Goal: Task Accomplishment & Management: Manage account settings

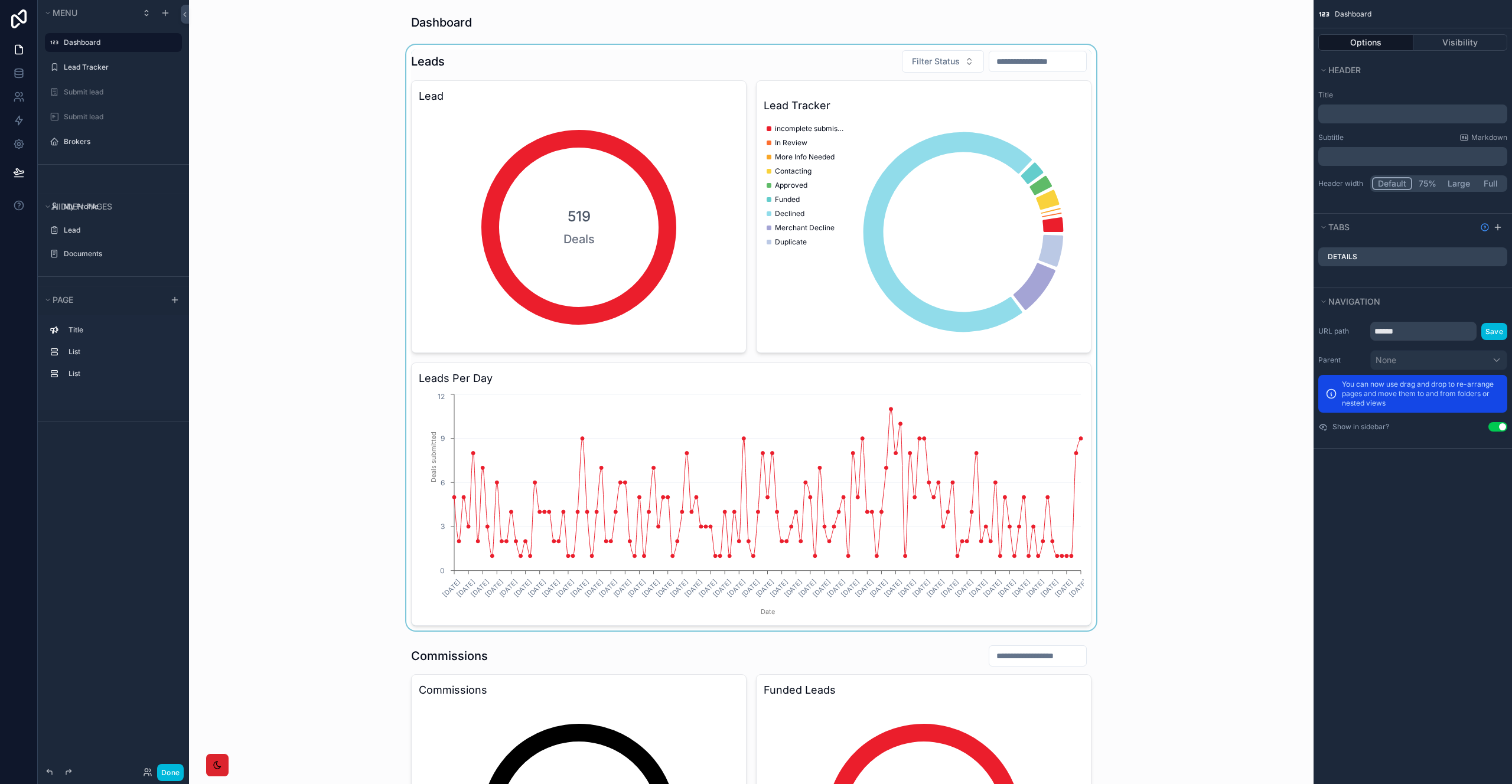
click at [1195, 461] on div "scrollable content" at bounding box center [751, 337] width 1106 height 586
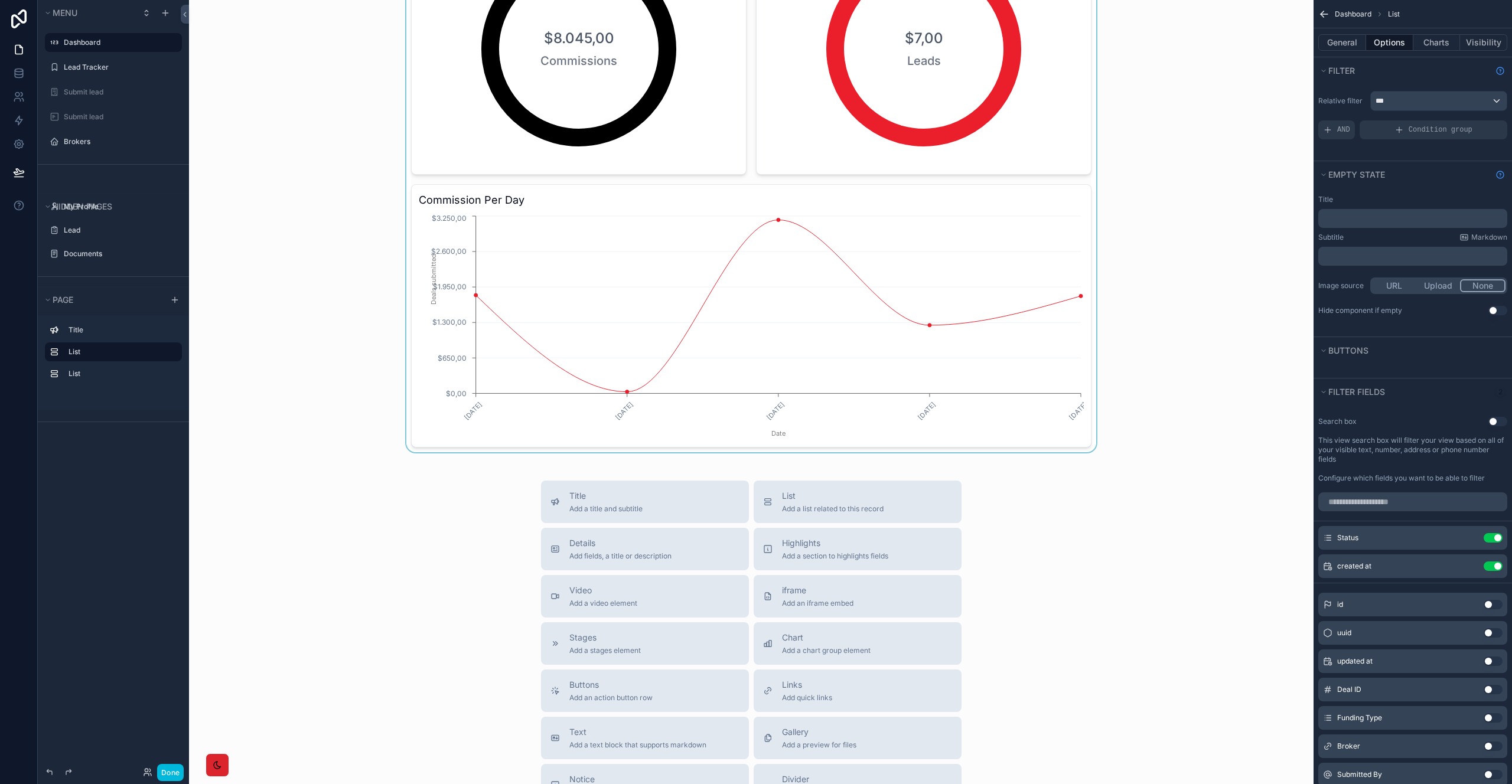
scroll to position [670, 0]
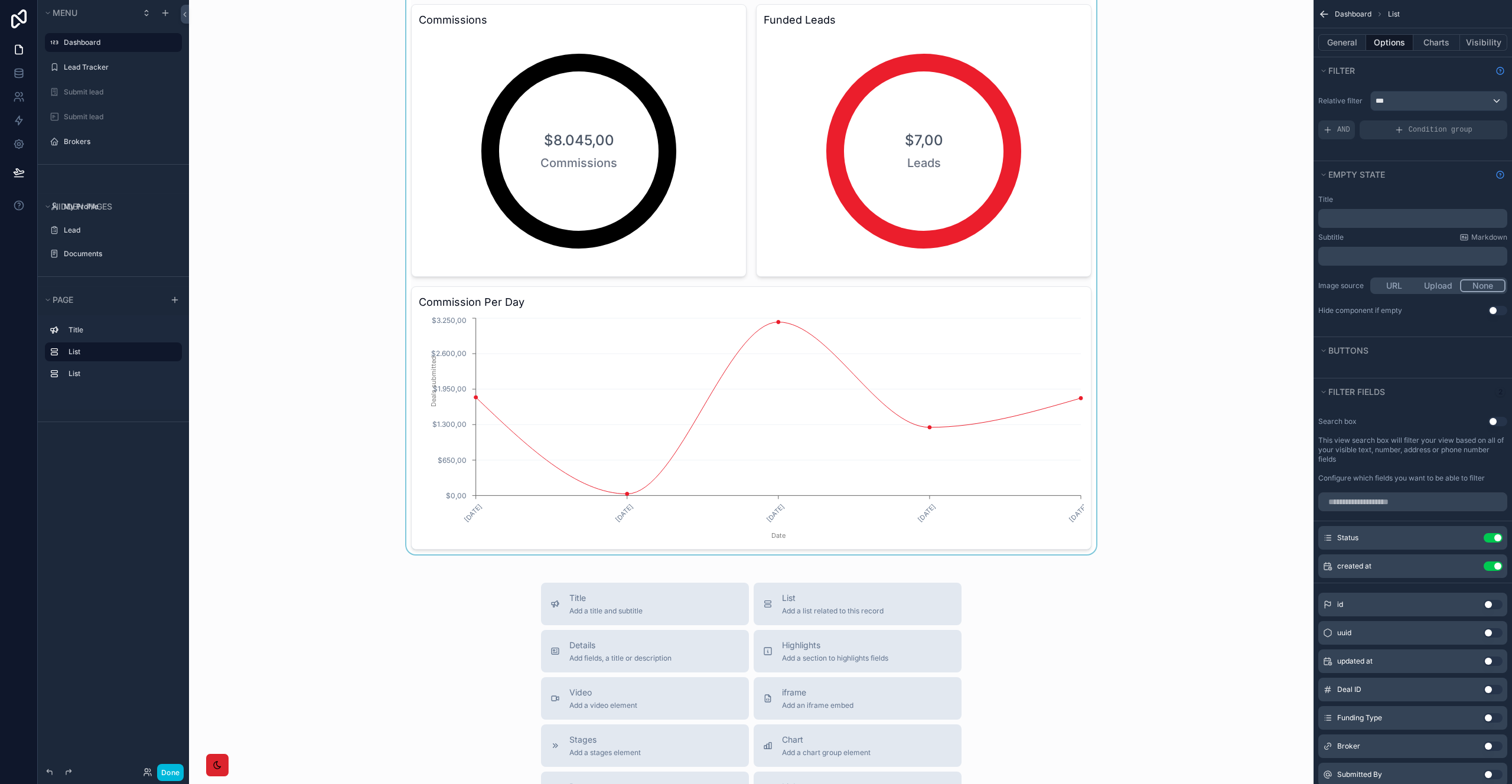
click at [1135, 448] on div "scrollable content" at bounding box center [751, 262] width 1106 height 585
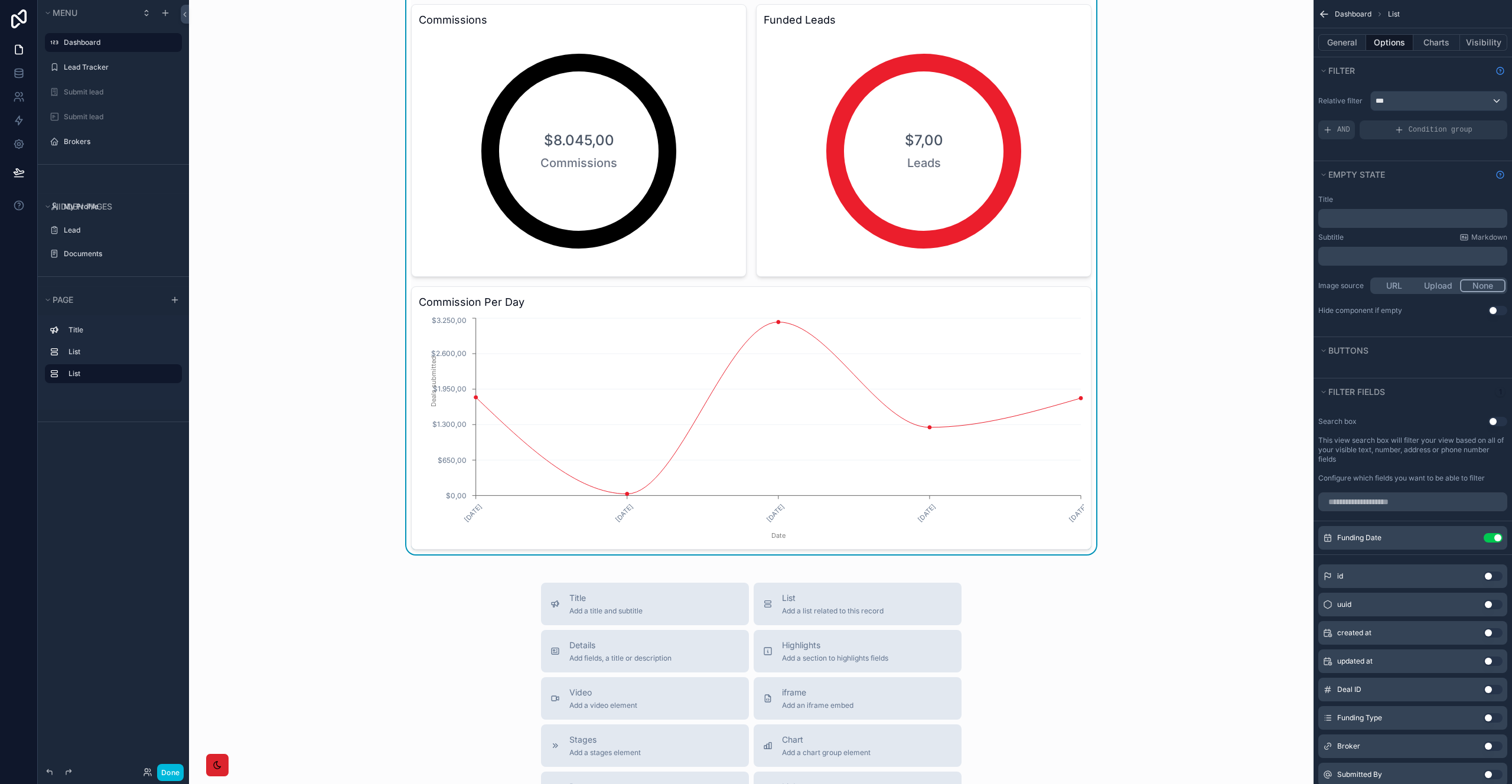
scroll to position [448, 0]
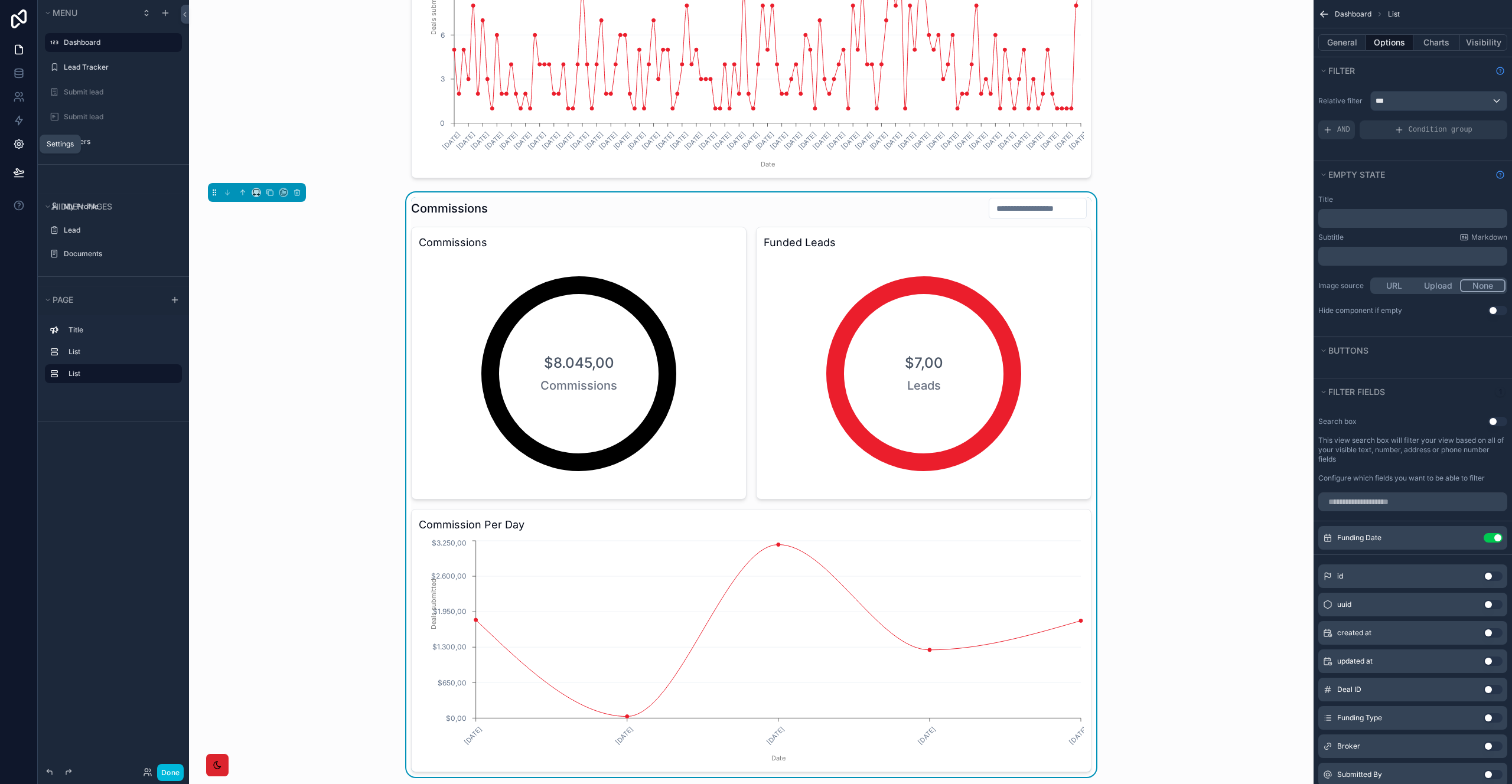
click at [13, 149] on icon at bounding box center [19, 144] width 12 height 12
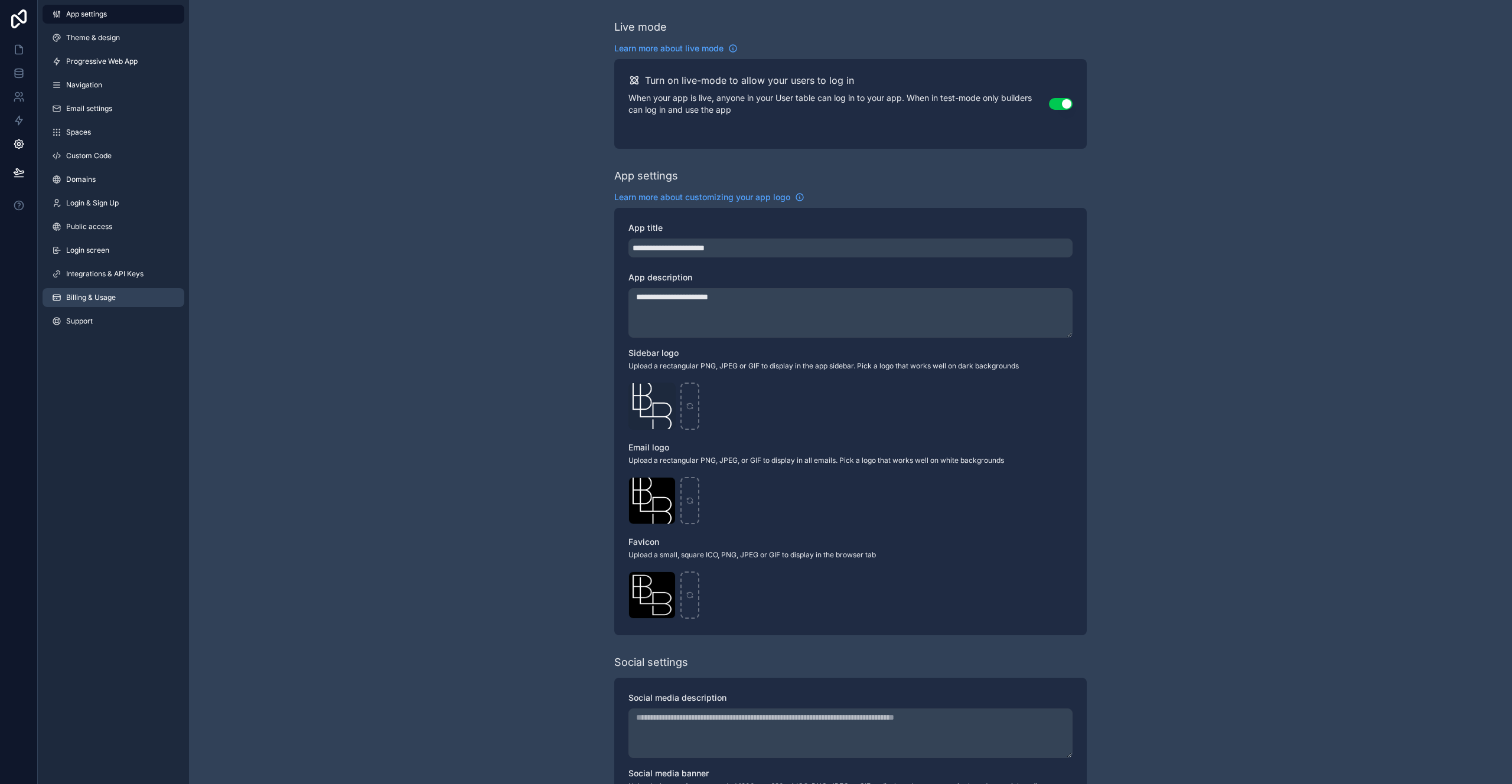
click at [108, 301] on span "Billing & Usage" at bounding box center [91, 297] width 50 height 10
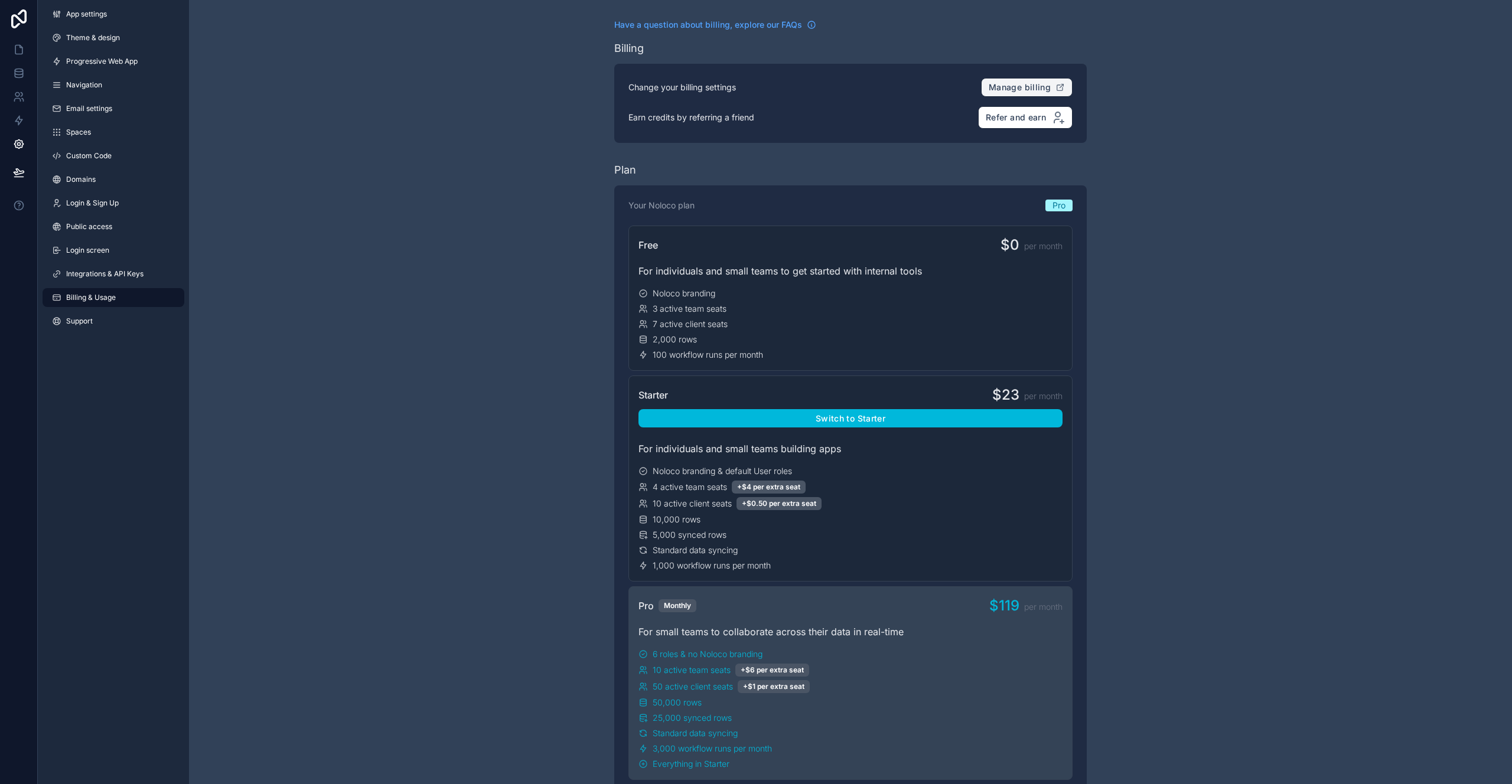
click at [1001, 89] on span "Manage billing" at bounding box center [1020, 87] width 62 height 10
